Goal: Transaction & Acquisition: Purchase product/service

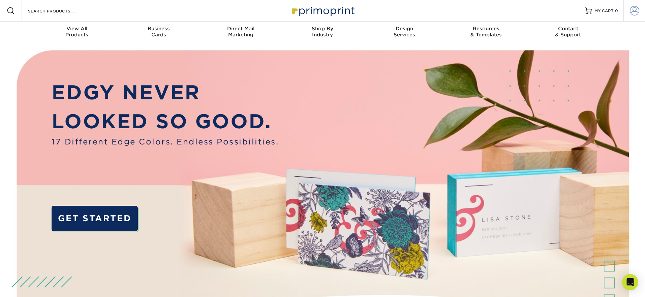
click at [634, 11] on span at bounding box center [634, 10] width 9 height 9
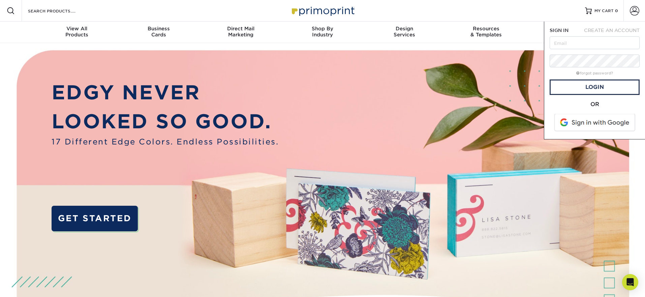
click at [590, 123] on span at bounding box center [595, 123] width 86 height 18
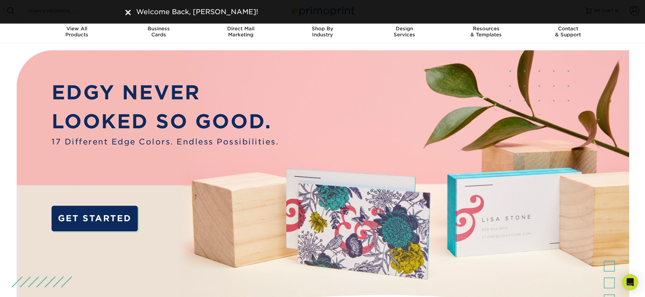
drag, startPoint x: 127, startPoint y: 10, endPoint x: 132, endPoint y: 11, distance: 5.1
click at [127, 11] on img at bounding box center [127, 12] width 5 height 5
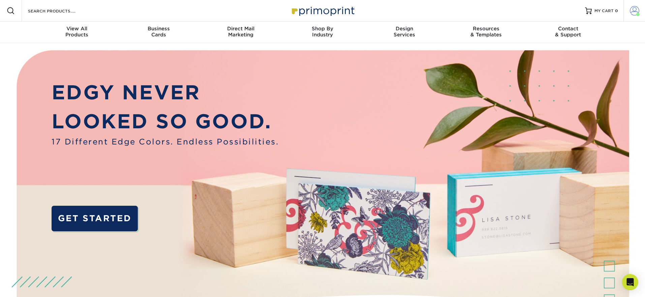
click at [635, 10] on span at bounding box center [634, 10] width 9 height 9
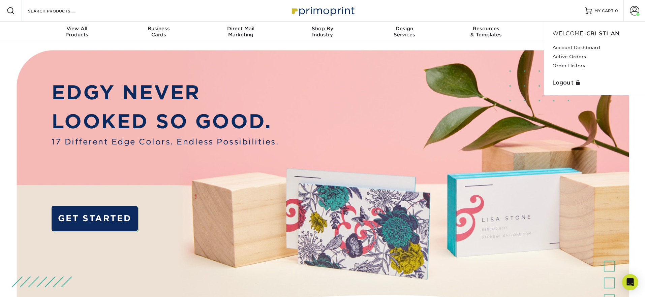
drag, startPoint x: 631, startPoint y: 135, endPoint x: 602, endPoint y: 120, distance: 32.6
click at [631, 135] on img at bounding box center [322, 202] width 639 height 319
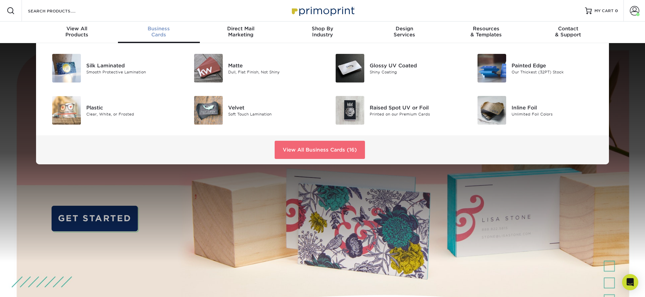
click at [299, 150] on link "View All Business Cards (16)" at bounding box center [320, 150] width 90 height 18
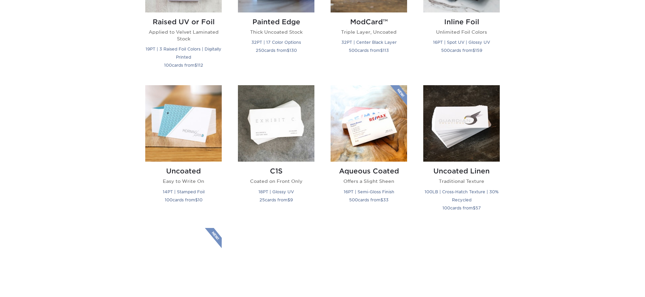
scroll to position [566, 0]
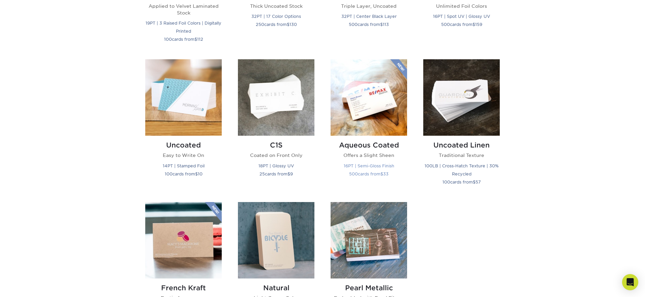
click at [368, 117] on img at bounding box center [369, 97] width 77 height 77
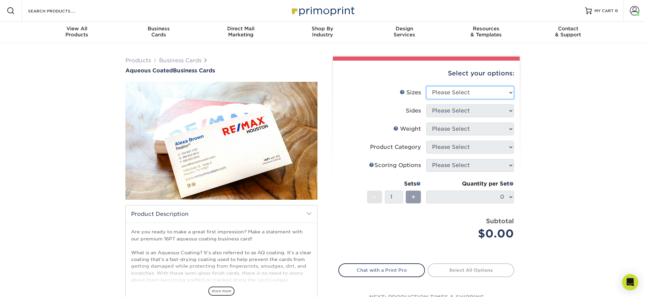
click at [468, 93] on select "Please Select 1.5" x 3.5" - Mini 1.75" x 3.5" - Mini 2" x 3" - Mini 2" x 3.5" -…" at bounding box center [470, 92] width 88 height 13
select select "2.00x3.50"
click at [426, 86] on select "Please Select 1.5" x 3.5" - Mini 1.75" x 3.5" - Mini 2" x 3" - Mini 2" x 3.5" -…" at bounding box center [470, 92] width 88 height 13
click at [463, 111] on select "Please Select Print Both Sides Print Front Only" at bounding box center [470, 110] width 88 height 13
select select "13abbda7-1d64-4f25-8bb2-c179b224825d"
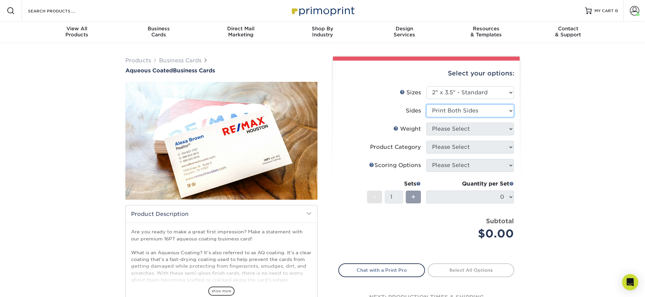
click at [426, 104] on select "Please Select Print Both Sides Print Front Only" at bounding box center [470, 110] width 88 height 13
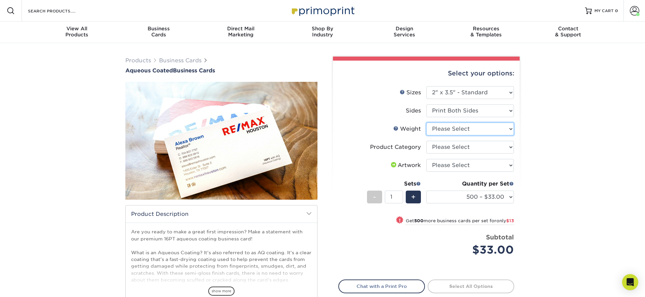
click at [449, 128] on select "Please Select 16PT" at bounding box center [470, 129] width 88 height 13
select select "16PT"
click at [426, 123] on select "Please Select 16PT" at bounding box center [470, 129] width 88 height 13
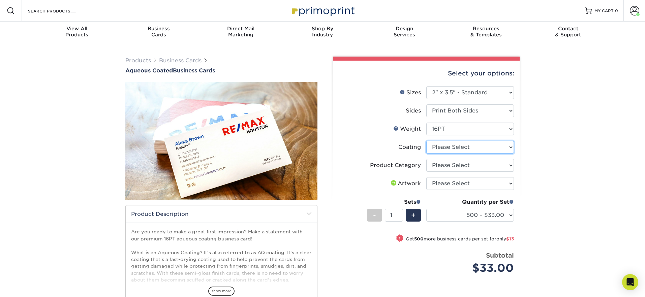
click at [448, 144] on select at bounding box center [470, 147] width 88 height 13
select select "d41dab50-ff65-4f4f-bb17-2afe4d36ae33"
click at [426, 141] on select at bounding box center [470, 147] width 88 height 13
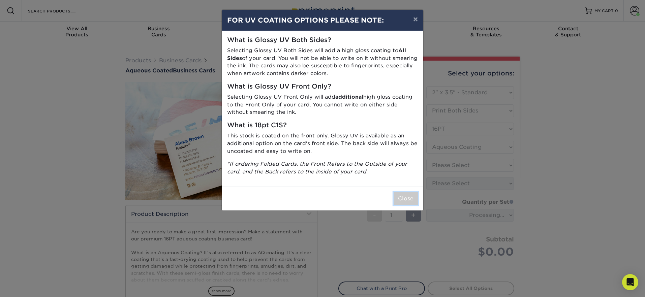
click at [410, 196] on button "Close" at bounding box center [406, 198] width 24 height 13
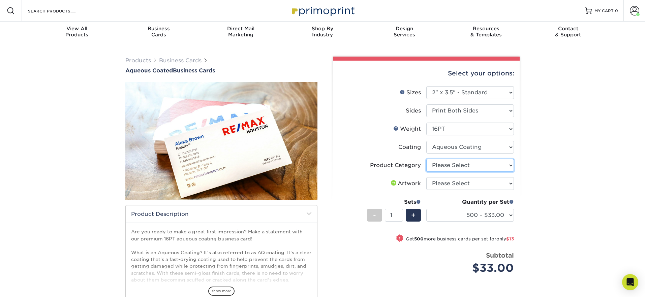
click at [448, 160] on select "Please Select Business Cards" at bounding box center [470, 165] width 88 height 13
select select "3b5148f1-0588-4f88-a218-97bcfdce65c1"
click at [426, 159] on select "Please Select Business Cards" at bounding box center [470, 165] width 88 height 13
click at [452, 185] on select "Please Select I will upload files I need a design - $100" at bounding box center [470, 183] width 88 height 13
select select "upload"
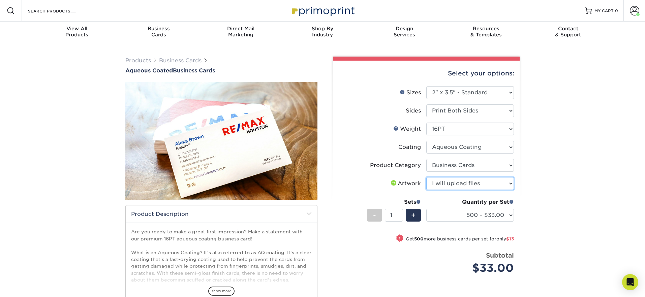
click at [426, 177] on select "Please Select I will upload files I need a design - $100" at bounding box center [470, 183] width 88 height 13
click at [456, 110] on select "Please Select Print Both Sides Print Front Only" at bounding box center [470, 110] width 88 height 13
click at [426, 104] on select "Please Select Print Both Sides Print Front Only" at bounding box center [470, 110] width 88 height 13
click at [456, 130] on select "Please Select 16PT" at bounding box center [470, 129] width 88 height 13
click at [426, 123] on select "Please Select 16PT" at bounding box center [470, 129] width 88 height 13
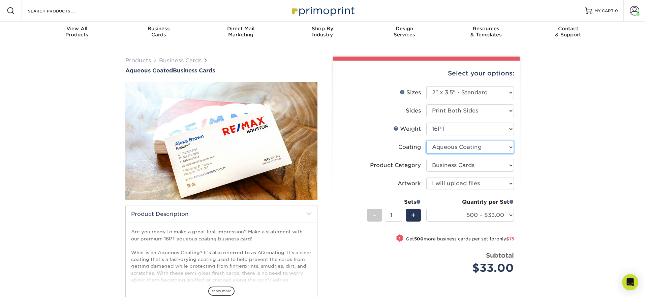
click at [458, 144] on select at bounding box center [470, 147] width 88 height 13
click at [426, 141] on select at bounding box center [470, 147] width 88 height 13
click at [461, 168] on select "Please Select Business Cards" at bounding box center [470, 165] width 88 height 13
click at [426, 159] on select "Please Select Business Cards" at bounding box center [470, 165] width 88 height 13
click at [463, 182] on select "Please Select I will upload files I need a design - $100" at bounding box center [470, 183] width 88 height 13
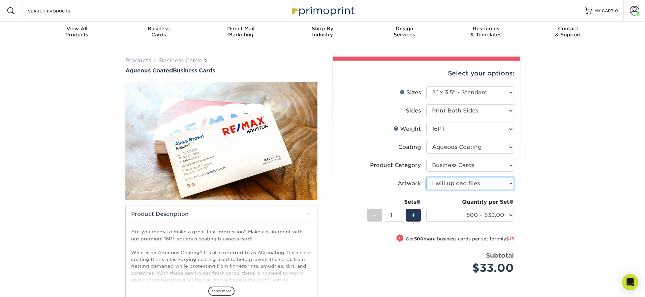
click at [426, 177] on select "Please Select I will upload files I need a design - $100" at bounding box center [470, 183] width 88 height 13
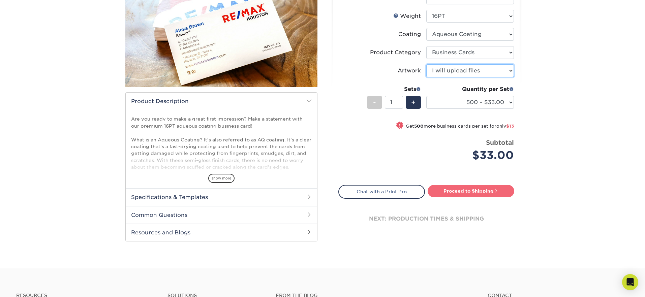
scroll to position [115, 0]
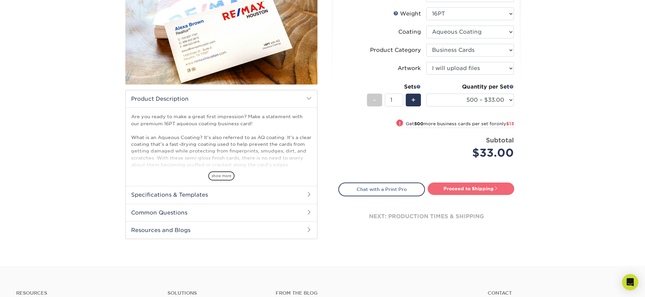
click at [465, 188] on link "Proceed to Shipping" at bounding box center [471, 189] width 87 height 12
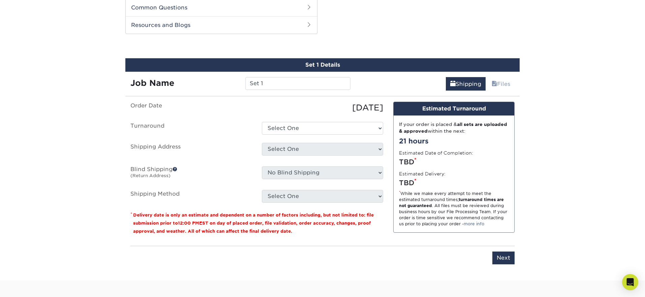
scroll to position [322, 0]
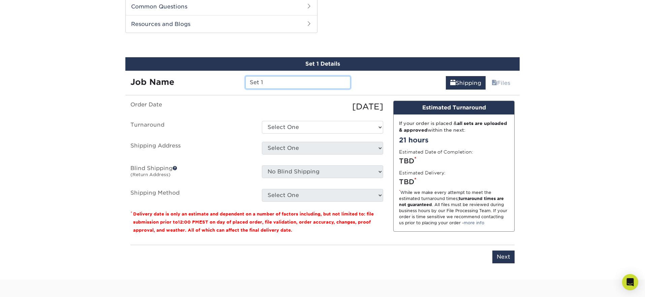
drag, startPoint x: 244, startPoint y: 79, endPoint x: 178, endPoint y: 77, distance: 66.1
click at [178, 77] on div "Job Name Set 1" at bounding box center [240, 82] width 230 height 13
type input "i"
type input "[PERSON_NAME]"
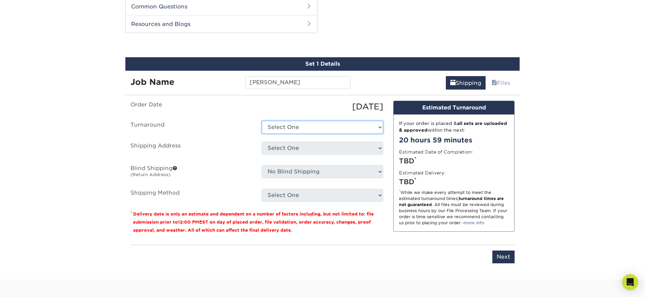
click at [325, 128] on select "Select One 2-4 Business Days 2 Day Next Business Day" at bounding box center [322, 127] width 121 height 13
select select "6247fa13-6ec4-4bd5-81ce-27fae4b5d043"
click at [262, 121] on select "Select One 2-4 Business Days 2 Day Next Business Day" at bounding box center [322, 127] width 121 height 13
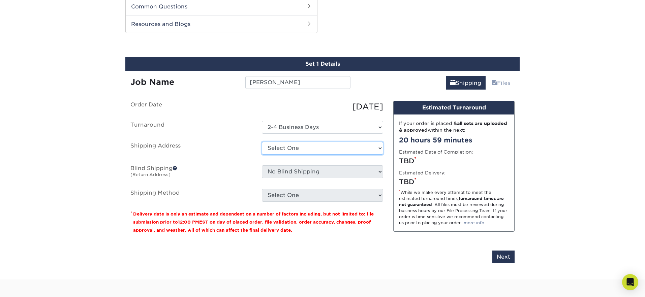
click at [306, 147] on select "Select One 176 S Mountain View Abraham Romero ACO GENERAL CONSTRUCTION Adrian M…" at bounding box center [322, 148] width 121 height 13
select select "278532"
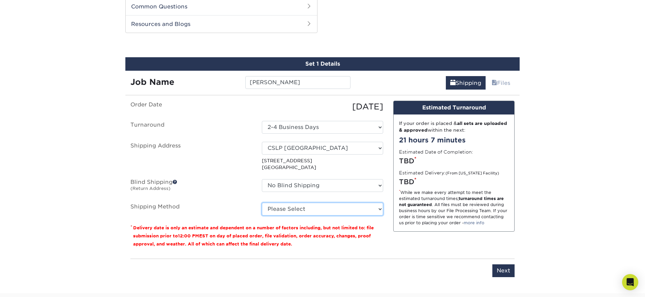
click at [295, 208] on select "Please Select Ground Shipping (+$8.96) 3 Day Shipping Service (+$15.34) 2 Day A…" at bounding box center [322, 209] width 121 height 13
select select "03"
click at [262, 203] on select "Please Select Ground Shipping (+$8.96) 3 Day Shipping Service (+$15.34) 2 Day A…" at bounding box center [322, 209] width 121 height 13
drag, startPoint x: 437, startPoint y: 264, endPoint x: 513, endPoint y: 266, distance: 76.2
click at [445, 264] on div "Please enter job name and select desired turnaround time, shipping address and …" at bounding box center [322, 268] width 384 height 19
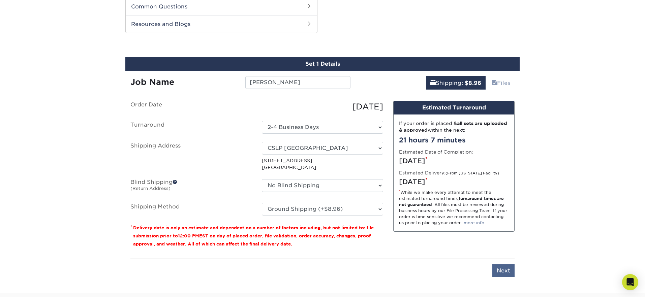
click at [514, 267] on div "You've choosen mailing services! If you have a csv address list please upload i…" at bounding box center [322, 193] width 394 height 185
click at [509, 268] on input "Next" at bounding box center [503, 271] width 22 height 13
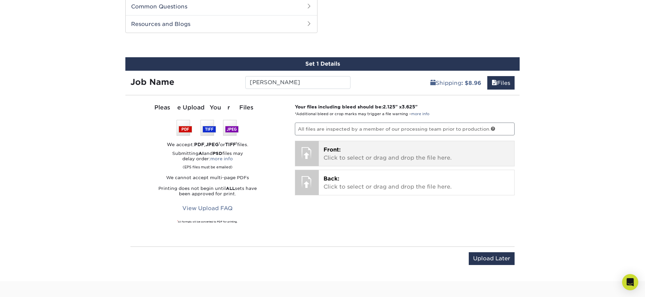
click at [328, 153] on p "Front: Click to select or drag and drop the file here." at bounding box center [417, 154] width 186 height 16
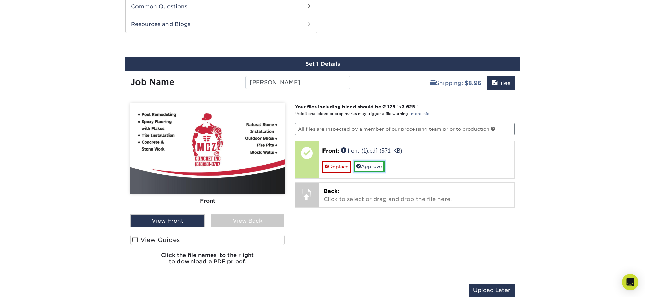
click at [368, 167] on link "Approve" at bounding box center [369, 166] width 31 height 11
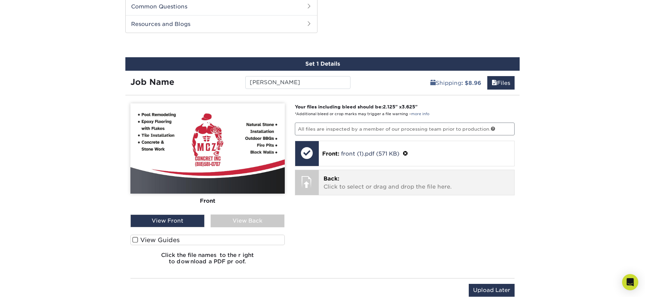
click at [336, 181] on span "Back:" at bounding box center [332, 179] width 16 height 6
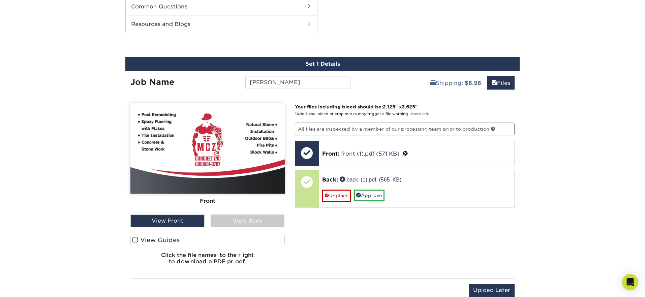
click at [255, 219] on div "View Back" at bounding box center [248, 221] width 74 height 13
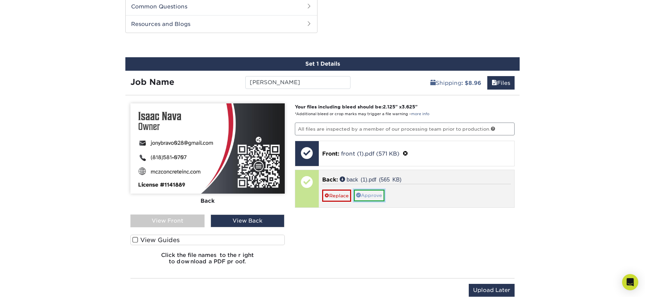
click at [362, 194] on link "Approve" at bounding box center [369, 195] width 31 height 11
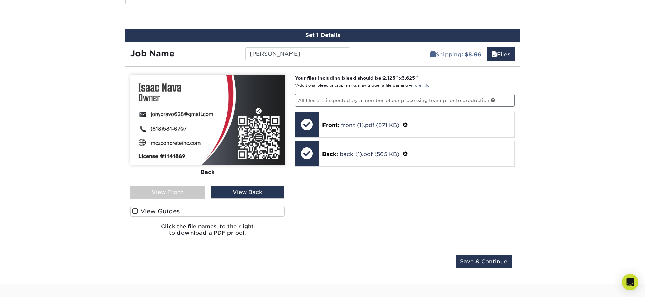
scroll to position [367, 0]
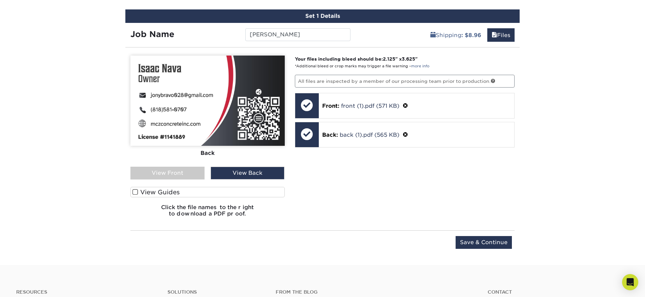
click at [135, 192] on span at bounding box center [135, 192] width 6 height 6
click at [0, 0] on input "View Guides" at bounding box center [0, 0] width 0 height 0
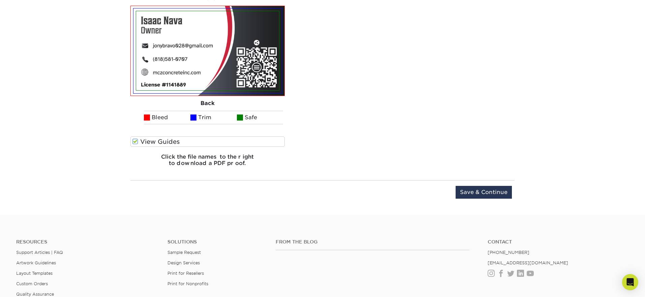
scroll to position [640, 0]
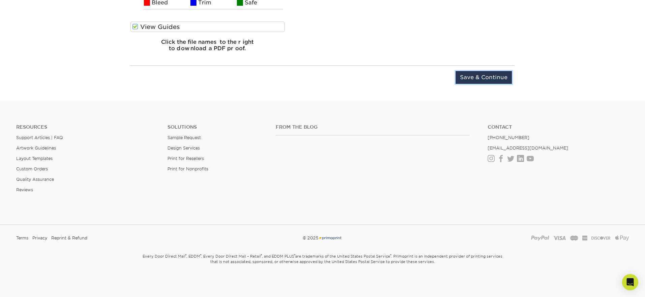
click at [476, 77] on input "Save & Continue" at bounding box center [484, 77] width 56 height 13
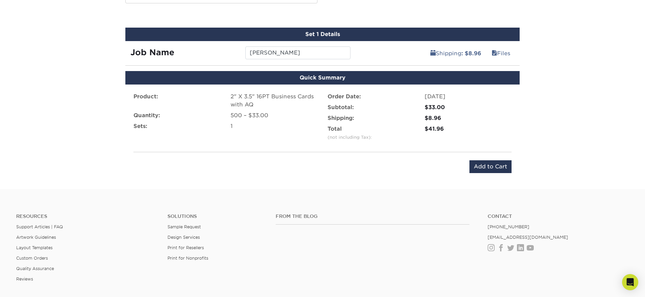
scroll to position [337, 0]
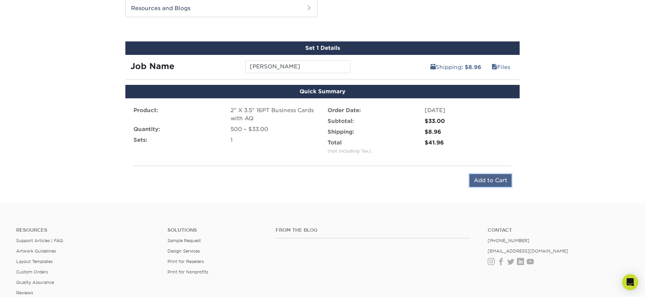
click at [495, 177] on input "Add to Cart" at bounding box center [491, 180] width 42 height 13
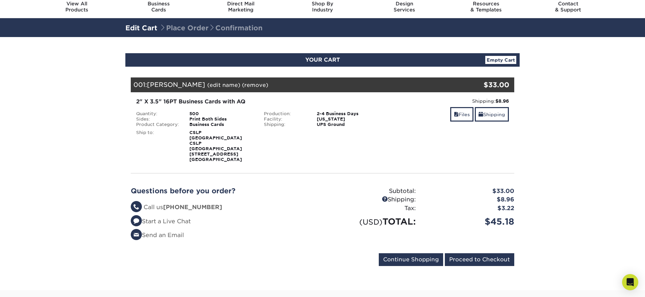
scroll to position [25, 0]
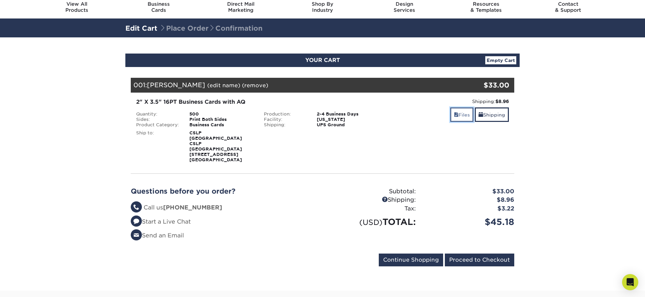
click at [461, 118] on link "Files" at bounding box center [461, 115] width 23 height 14
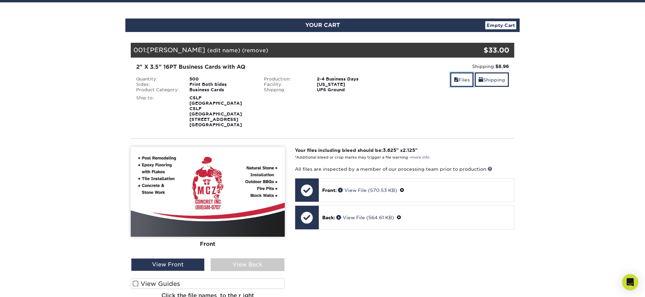
scroll to position [61, 0]
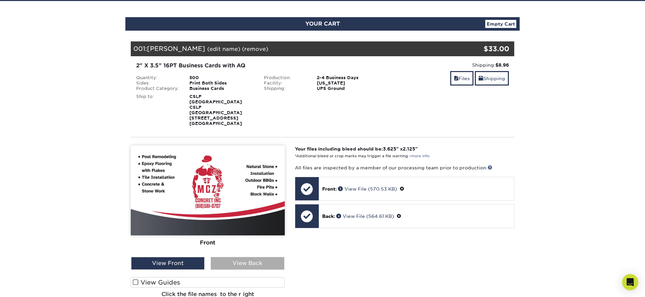
click at [248, 257] on div "View Back" at bounding box center [247, 263] width 73 height 13
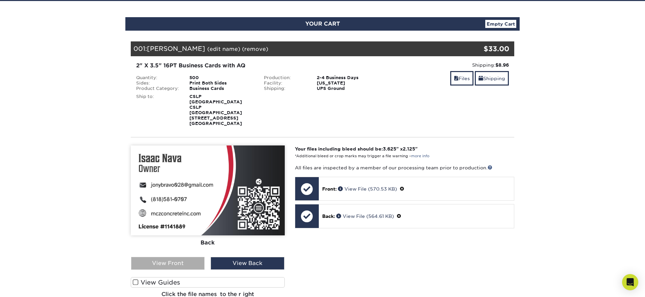
click at [166, 257] on div "View Front" at bounding box center [167, 263] width 73 height 13
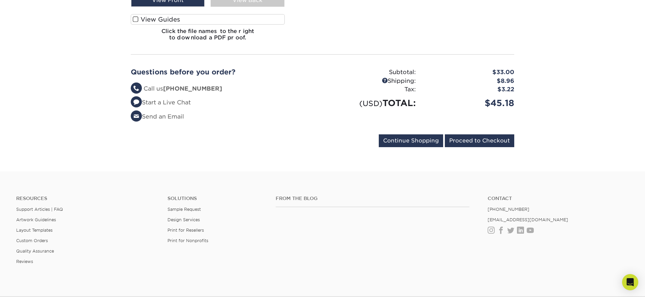
scroll to position [385, 0]
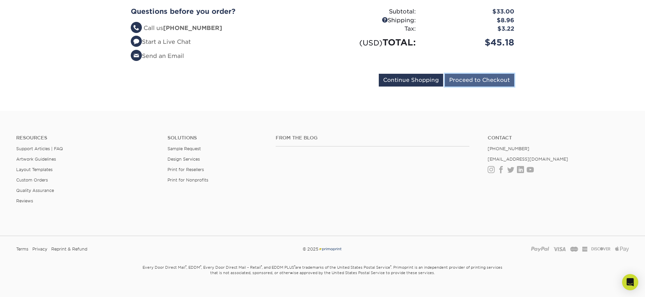
click at [486, 74] on input "Proceed to Checkout" at bounding box center [479, 80] width 69 height 13
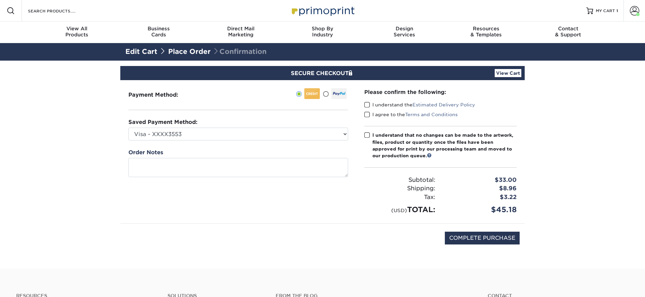
click at [366, 102] on span at bounding box center [367, 105] width 6 height 6
click at [0, 0] on input "I understand the Estimated Delivery Policy" at bounding box center [0, 0] width 0 height 0
drag, startPoint x: 366, startPoint y: 116, endPoint x: 369, endPoint y: 137, distance: 21.7
click at [366, 116] on span at bounding box center [367, 115] width 6 height 6
click at [0, 0] on input "I agree to the Terms and Conditions" at bounding box center [0, 0] width 0 height 0
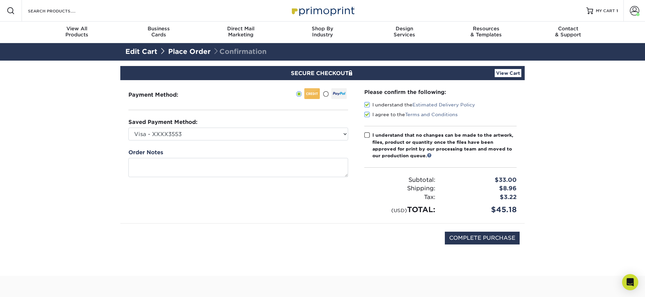
drag, startPoint x: 368, startPoint y: 137, endPoint x: 368, endPoint y: 159, distance: 22.9
click at [368, 137] on span at bounding box center [367, 135] width 6 height 6
click at [0, 0] on input "I understand that no changes can be made to the artwork, files, product or quan…" at bounding box center [0, 0] width 0 height 0
click at [484, 241] on input "COMPLETE PURCHASE" at bounding box center [482, 238] width 75 height 13
type input "PROCESSING, PLEASE WAIT..."
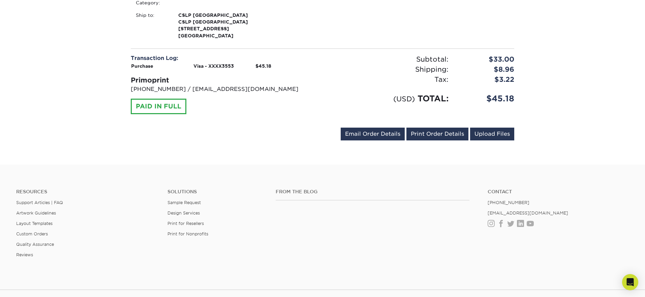
scroll to position [231, 0]
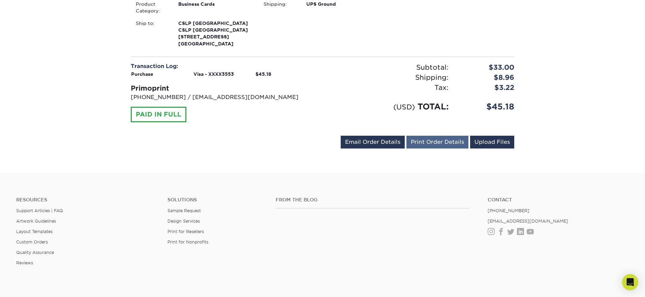
drag, startPoint x: 436, startPoint y: 248, endPoint x: 424, endPoint y: 141, distance: 107.8
click at [436, 248] on div "From the Blog Contact [PHONE_NUMBER] [EMAIL_ADDRESS][DOMAIN_NAME] Instagram Fac…" at bounding box center [452, 236] width 363 height 79
